Goal: Task Accomplishment & Management: Complete application form

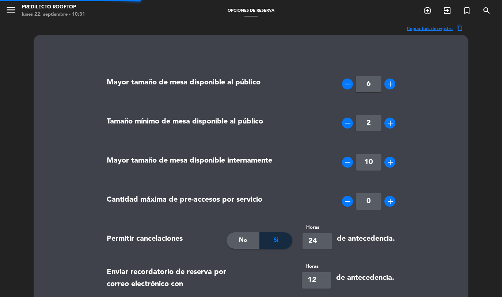
type textarea "<p>Hola, en Rooftop Predilecto tu reserva cuenta con una tolerancia de 15 minut…"
type textarea "<p>Hello, at Rooftop Predilecto your reservation has a 15-minute tolerance.<br …"
type textarea "<p>Olá, no Rooftop Predilecto sua reserva tem uma tolerância de 15 minutos.<br …"
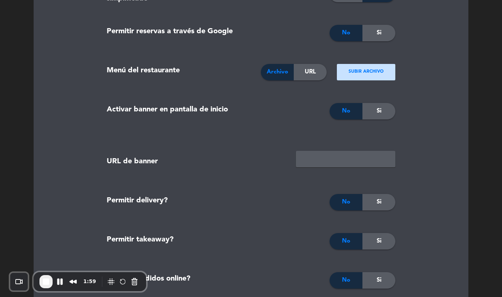
scroll to position [815, 0]
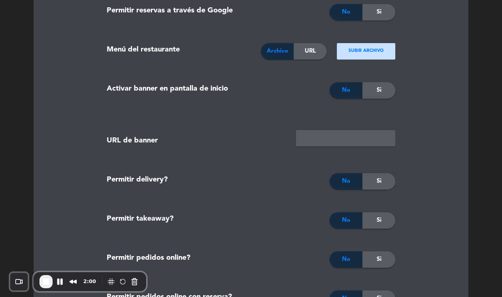
click at [370, 52] on ngx-dropzone-label "SUBIR ARCHIVO" at bounding box center [365, 50] width 35 height 7
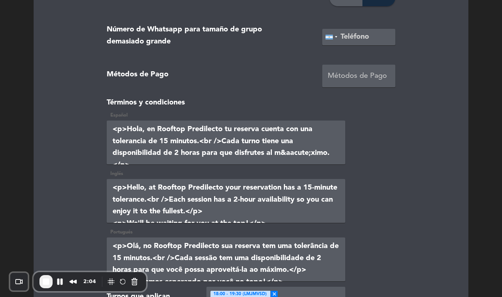
scroll to position [1556, 0]
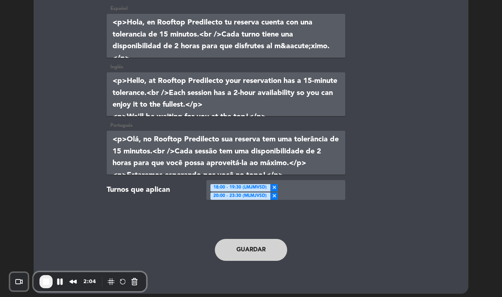
click at [246, 244] on button "Guardar" at bounding box center [251, 250] width 72 height 22
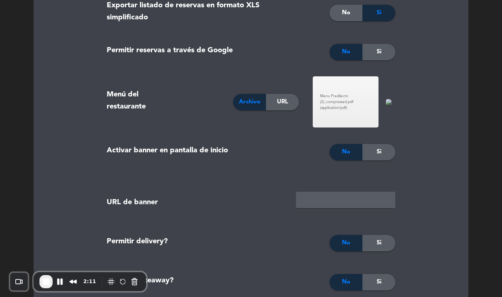
scroll to position [746, 0]
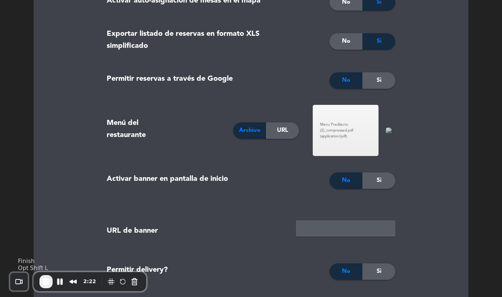
click at [45, 284] on span "End Recording" at bounding box center [46, 281] width 9 height 9
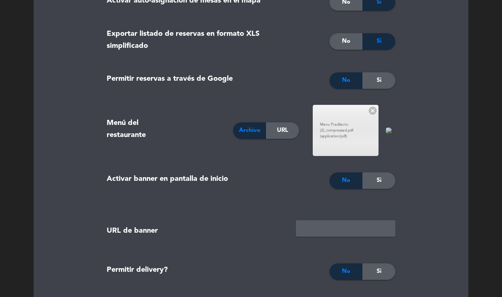
click at [373, 110] on line at bounding box center [373, 111] width 4 height 4
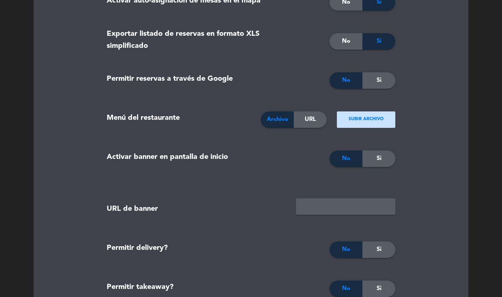
click at [381, 117] on ngx-dropzone-label "SUBIR ARCHIVO" at bounding box center [365, 119] width 35 height 7
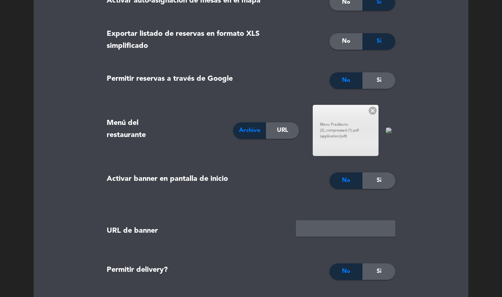
click at [373, 112] on icon at bounding box center [373, 111] width 4 height 4
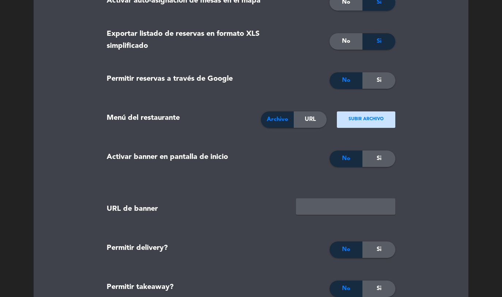
scroll to position [747, 0]
click at [373, 116] on ngx-dropzone-label "SUBIR ARCHIVO" at bounding box center [365, 118] width 35 height 7
type input "C:\fakepath\VIDEOS TUTORIALES MEITRE (2).pdf"
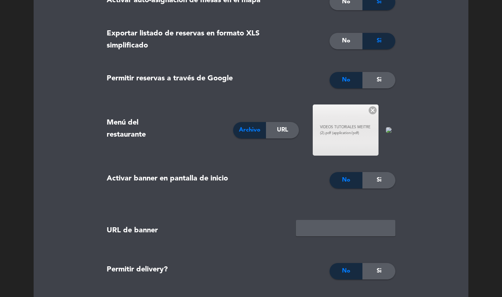
click at [372, 111] on line at bounding box center [373, 110] width 4 height 4
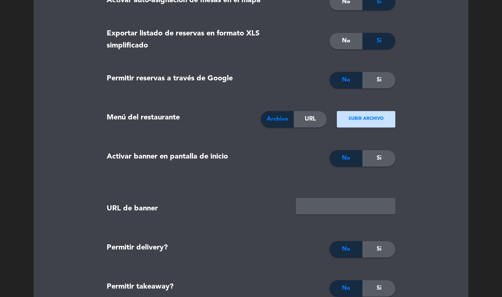
click at [371, 121] on ngx-dropzone-label "SUBIR ARCHIVO" at bounding box center [365, 118] width 35 height 7
type input "C:\fakepath\Menu Predilecto (2)_compressed (1).pdf"
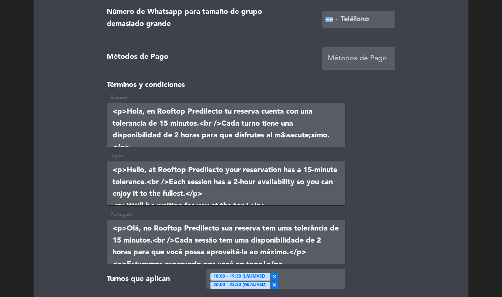
scroll to position [1556, 0]
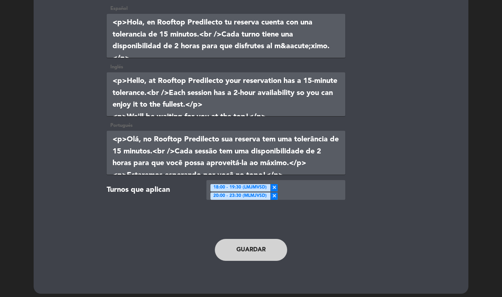
click at [245, 252] on button "Guardar" at bounding box center [251, 250] width 72 height 22
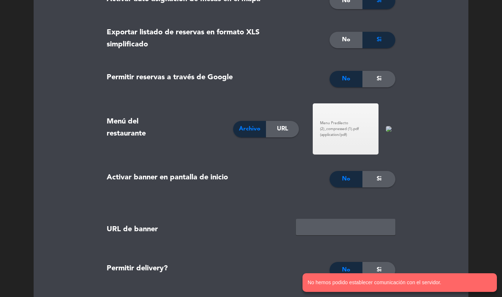
scroll to position [748, 0]
